Goal: Information Seeking & Learning: Learn about a topic

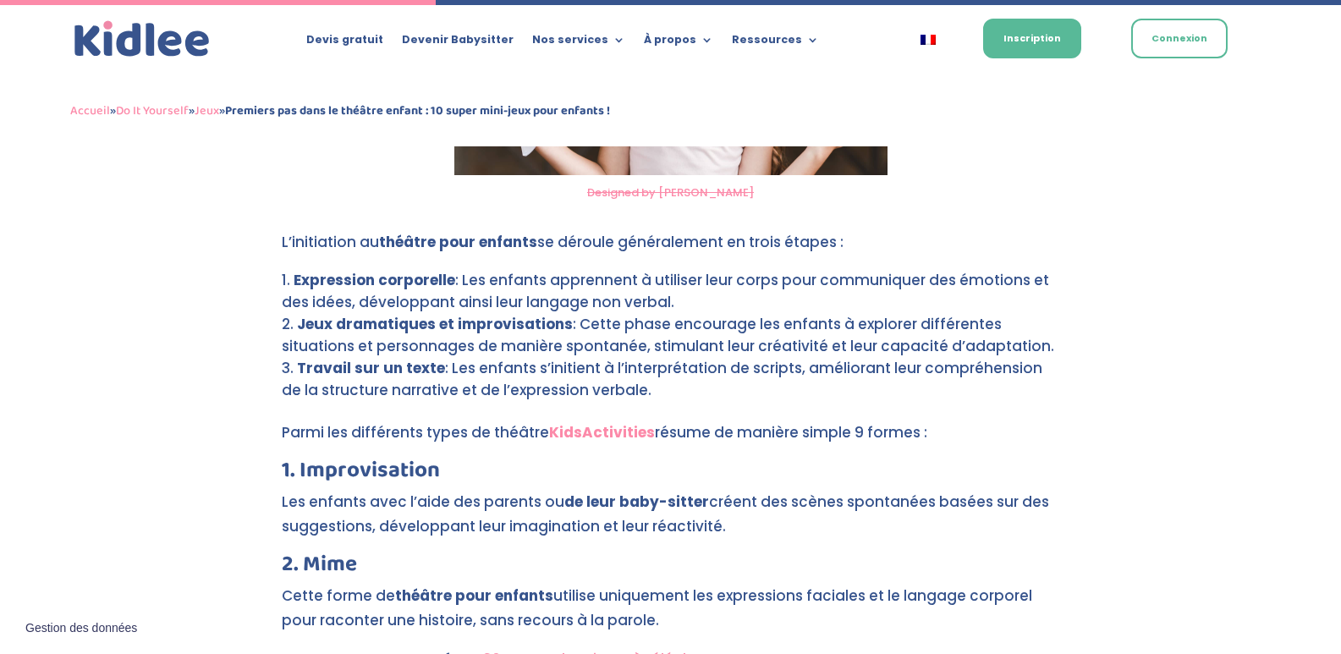
scroll to position [1731, 0]
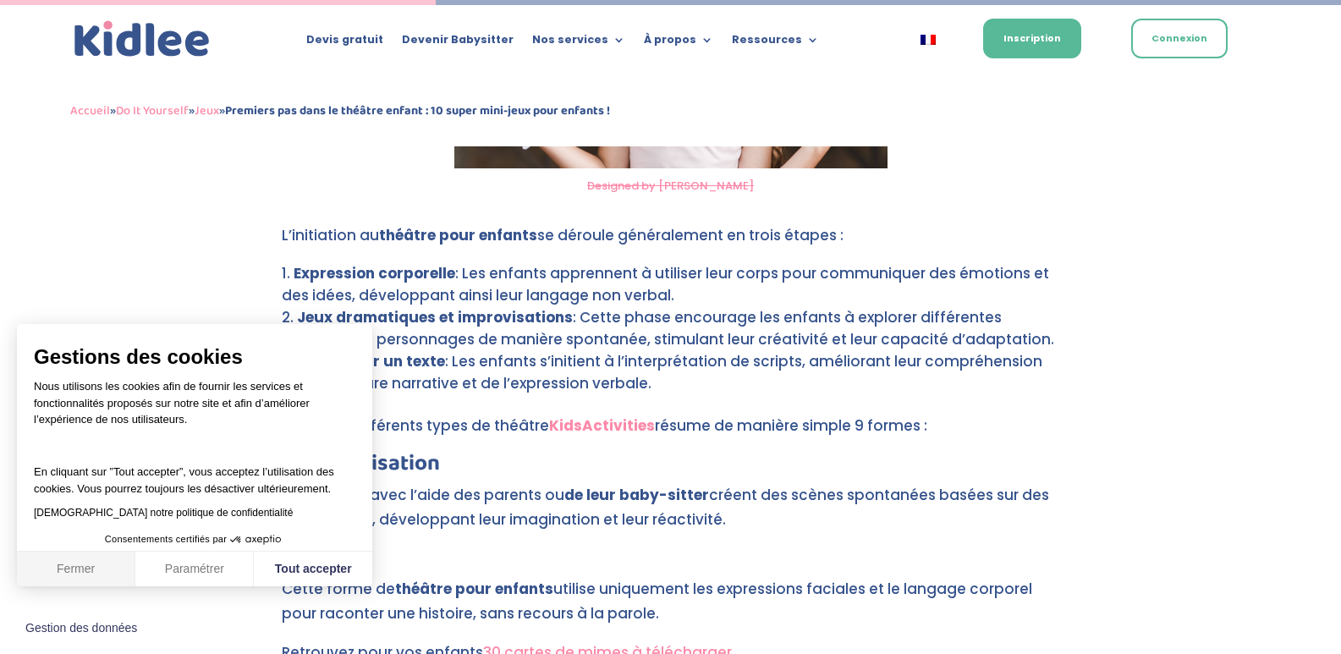
click at [62, 570] on button "Fermer" at bounding box center [76, 570] width 118 height 36
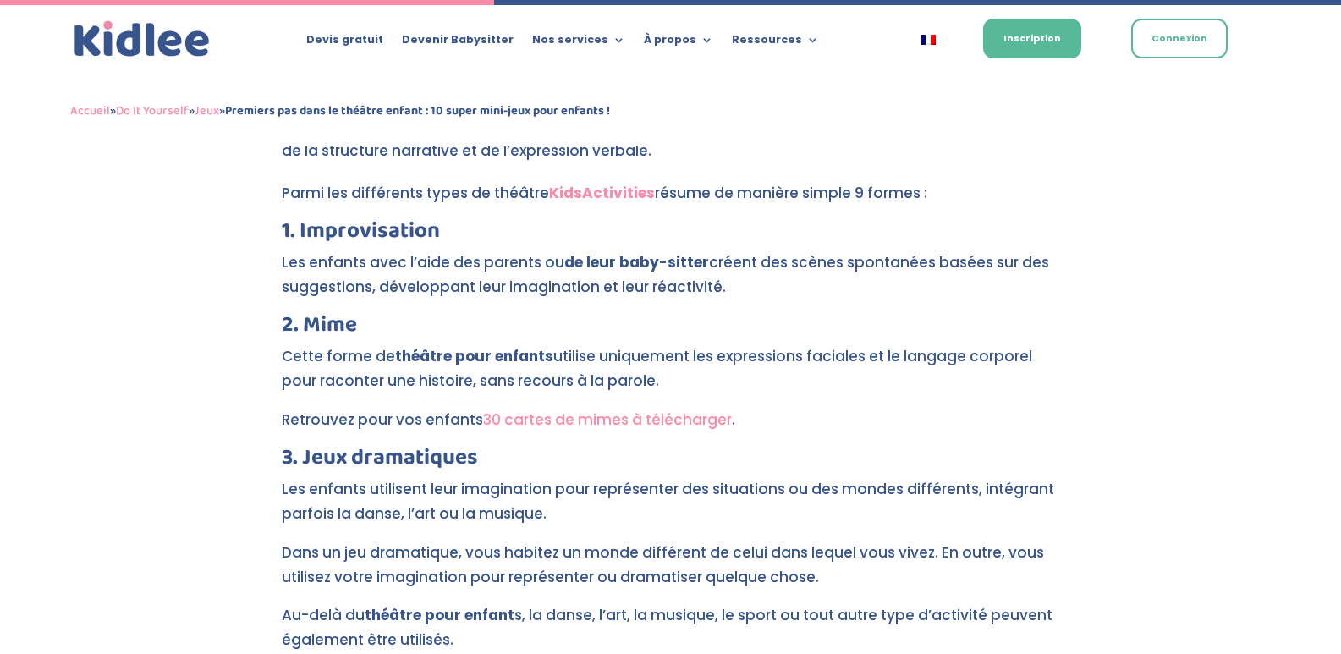
scroll to position [1985, 0]
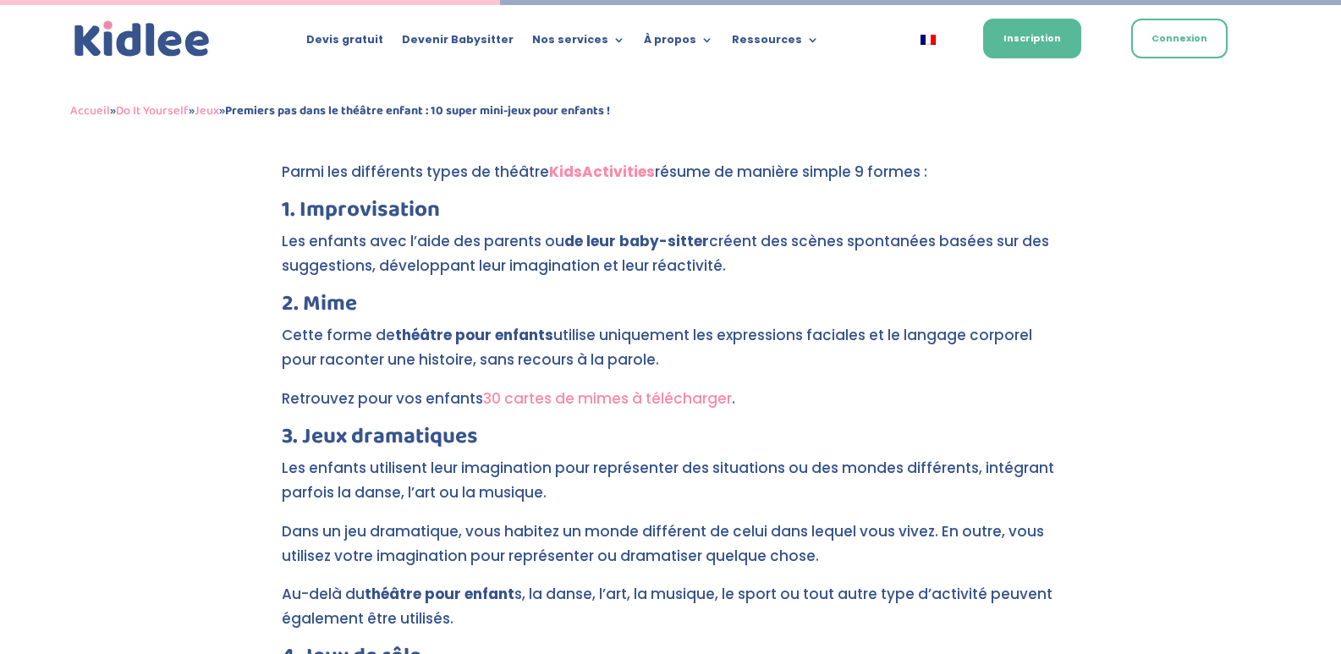
click at [672, 388] on link "30 cartes de mimes à télécharger" at bounding box center [607, 398] width 249 height 20
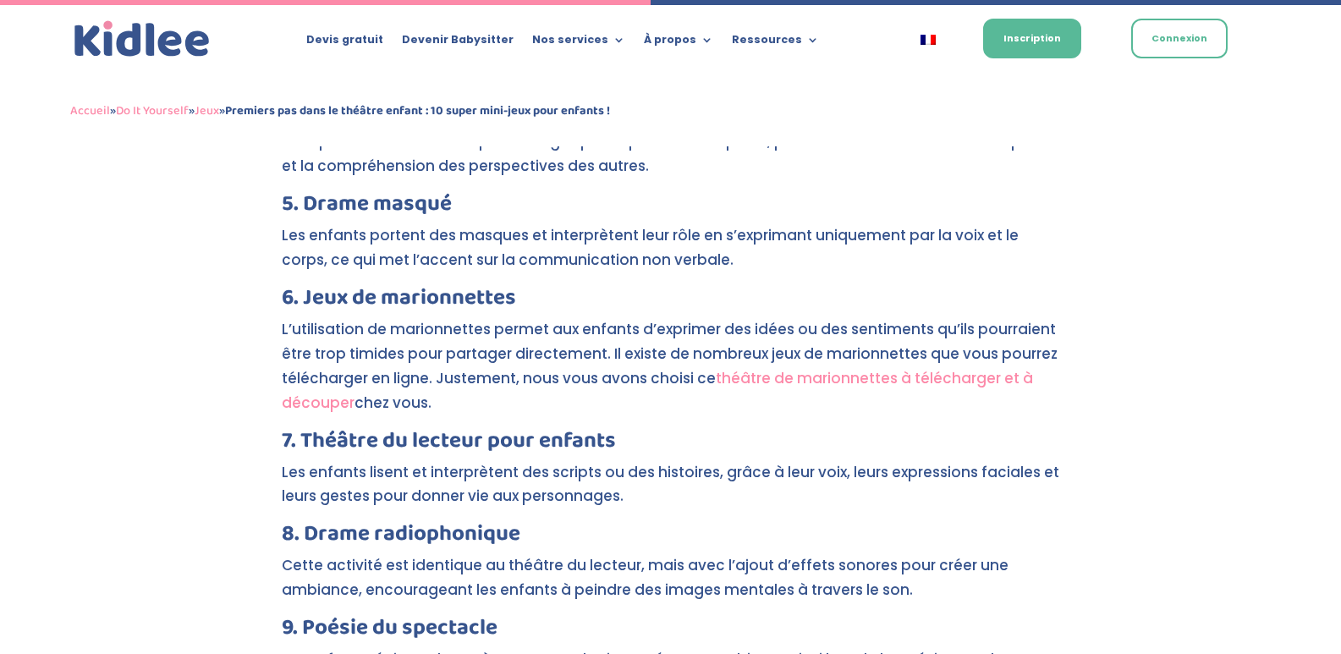
scroll to position [2616, 0]
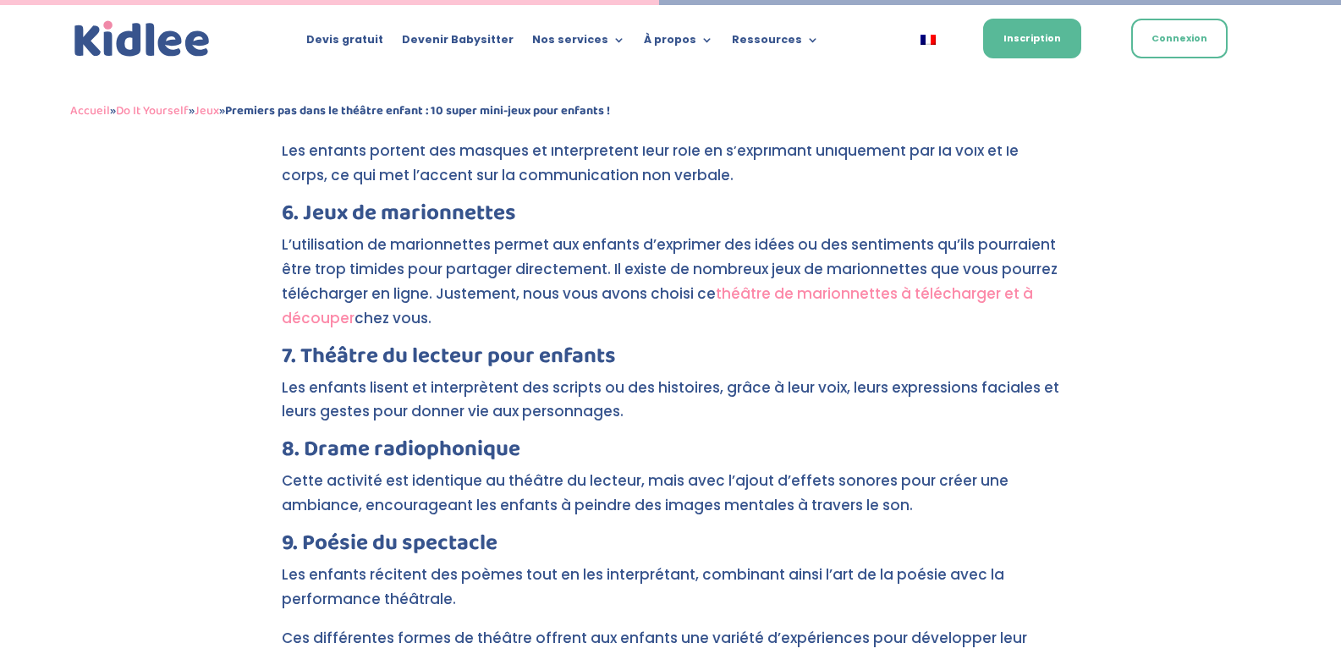
click at [756, 283] on link "théâtre de marionnettes à télécharger et à découper" at bounding box center [657, 305] width 751 height 45
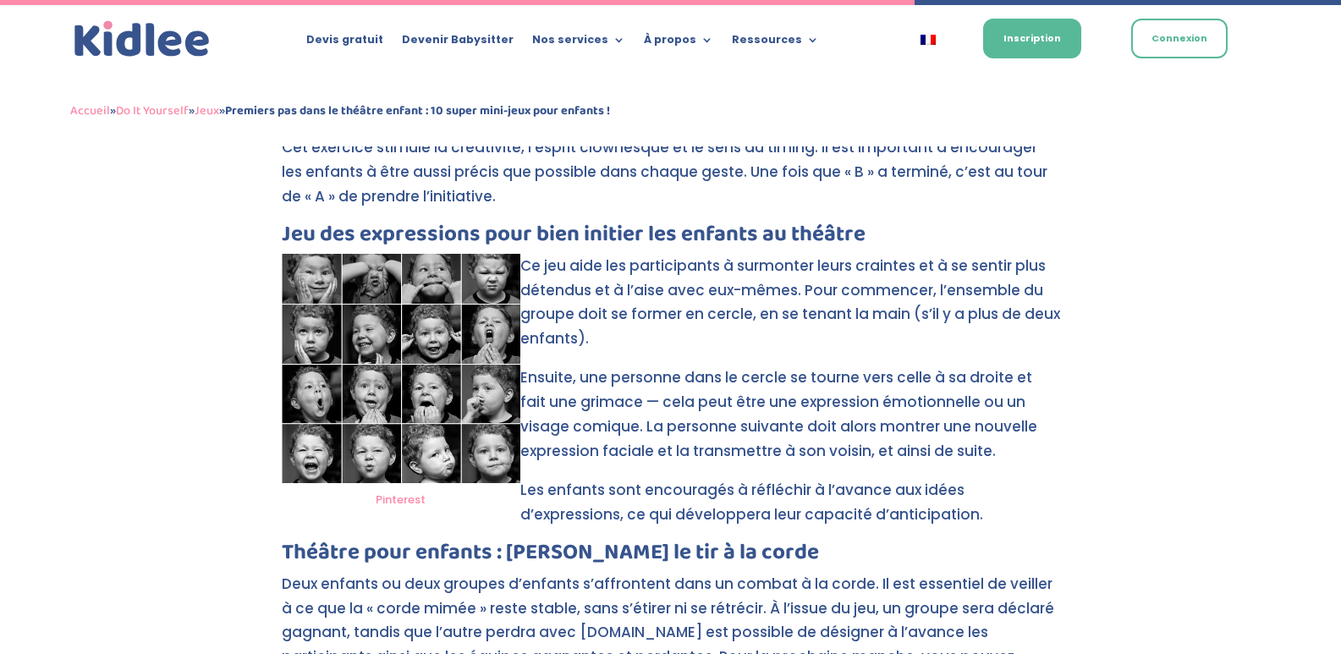
scroll to position [3631, 0]
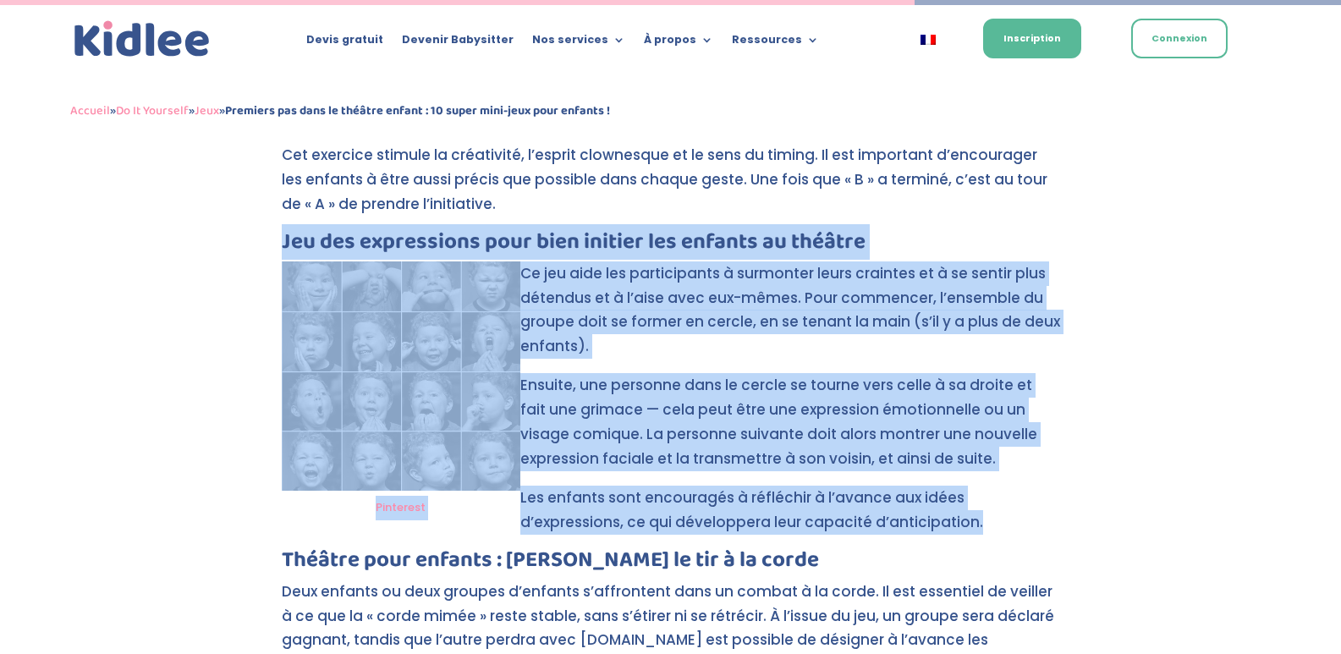
drag, startPoint x: 283, startPoint y: 207, endPoint x: 1132, endPoint y: 511, distance: 901.4
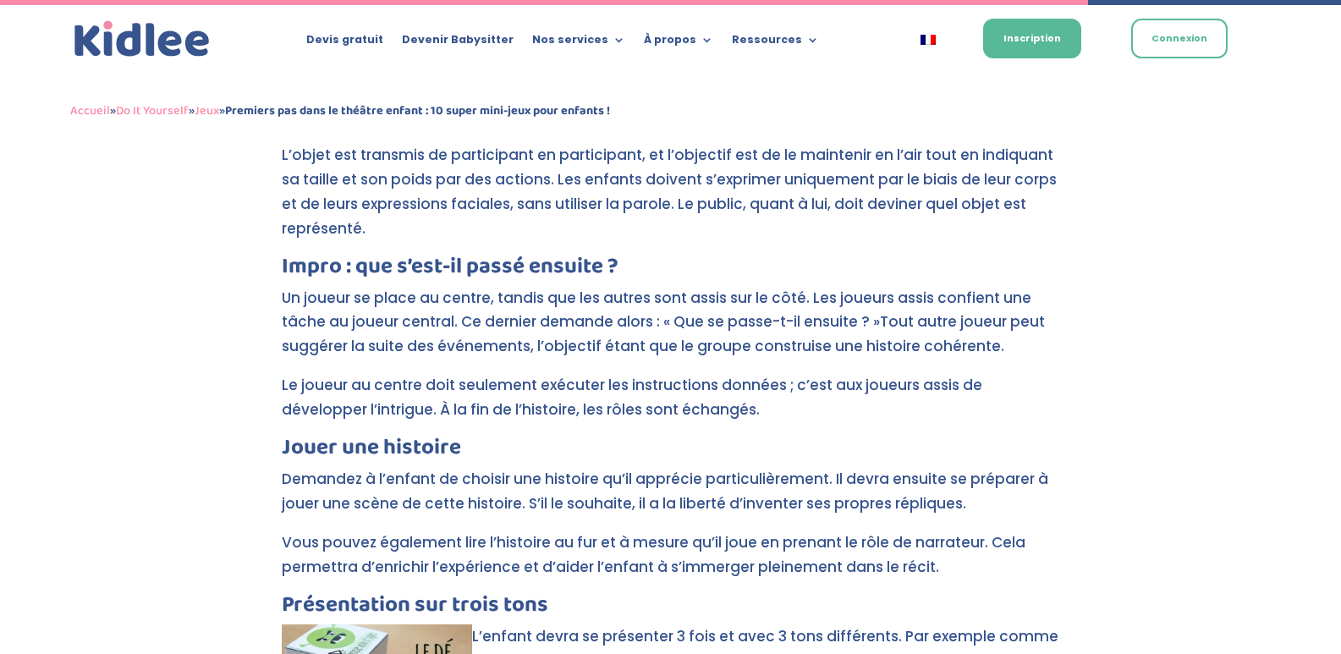
scroll to position [4308, 0]
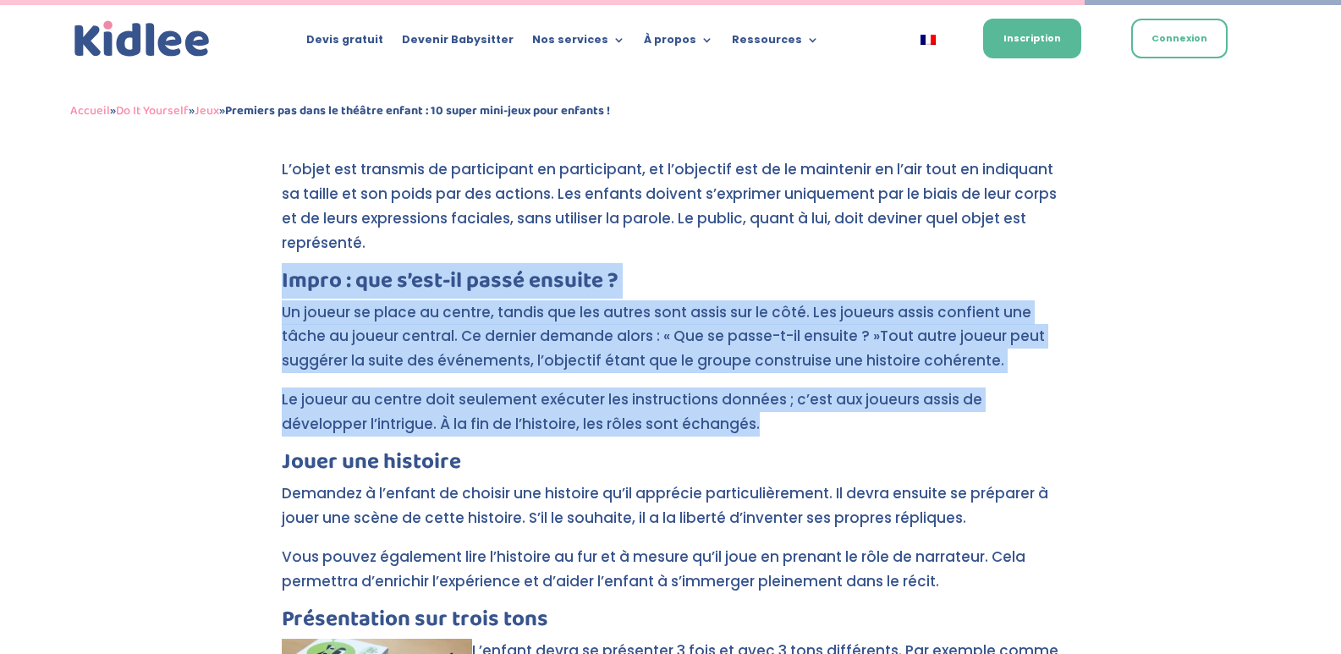
drag, startPoint x: 278, startPoint y: 226, endPoint x: 777, endPoint y: 389, distance: 524.4
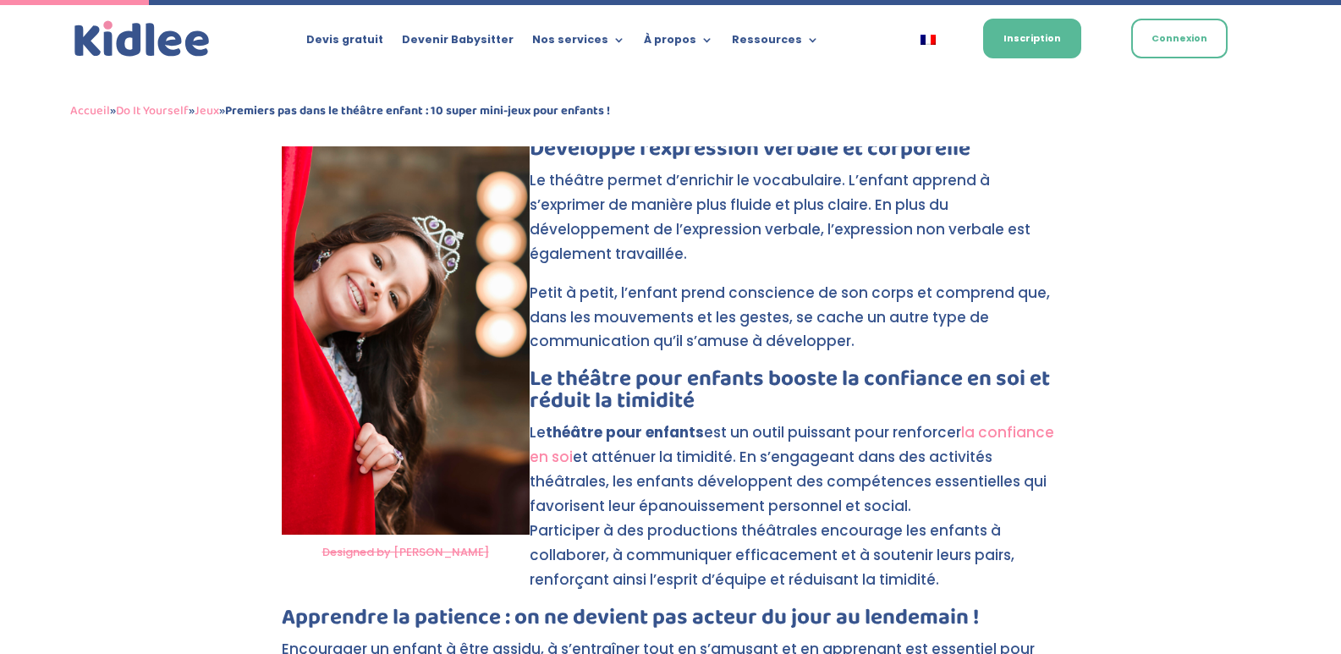
scroll to position [247, 0]
